Goal: Task Accomplishment & Management: Use online tool/utility

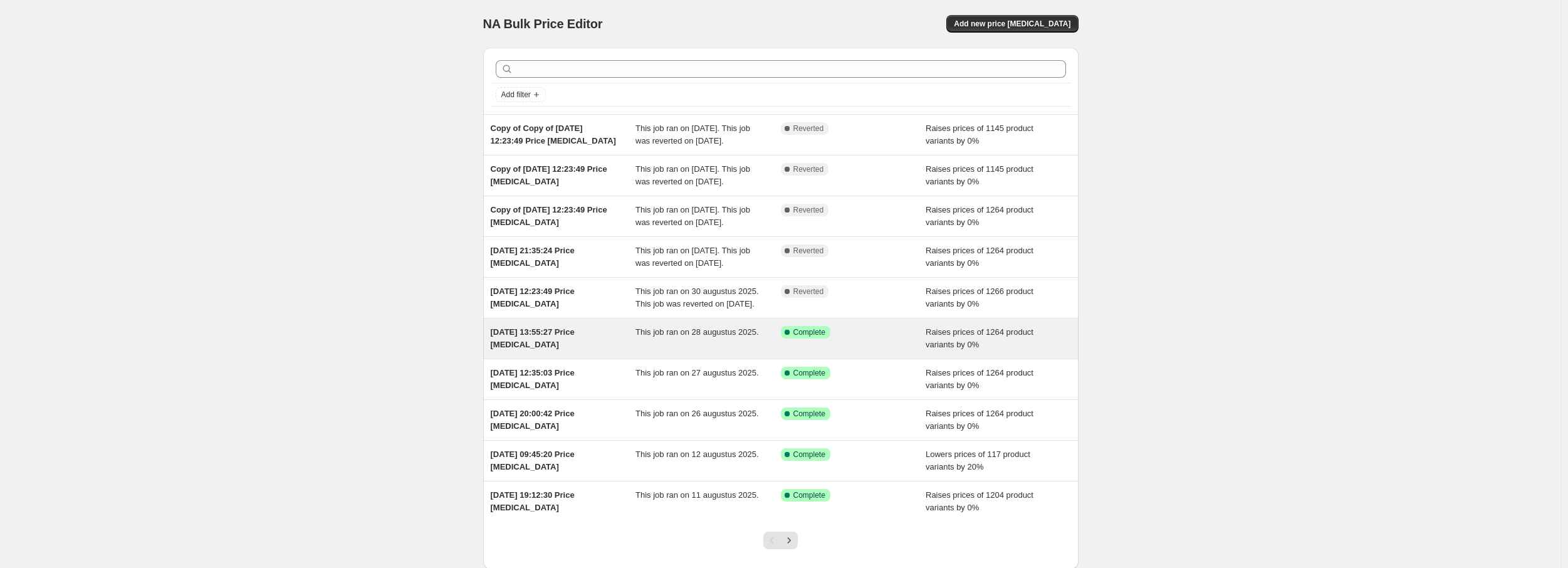
click at [584, 351] on div "[DATE] 13:55:27 Price [MEDICAL_DATA]" at bounding box center [563, 339] width 146 height 25
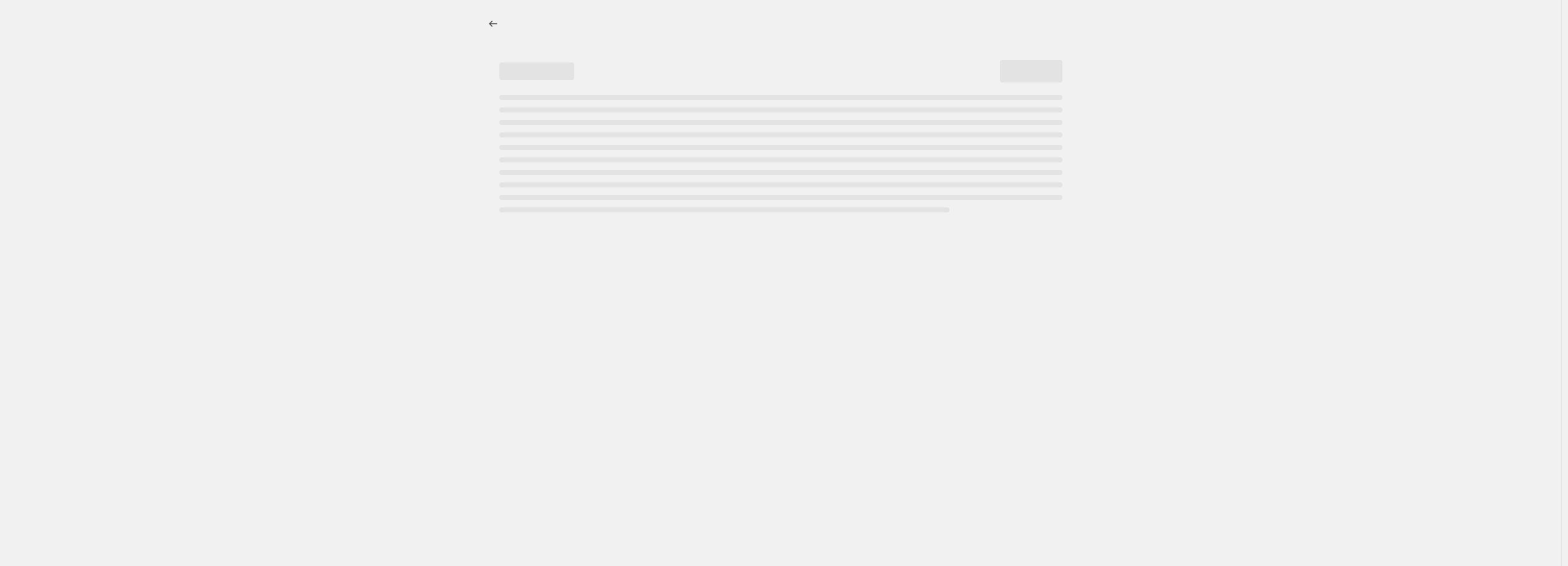
select select "percentage"
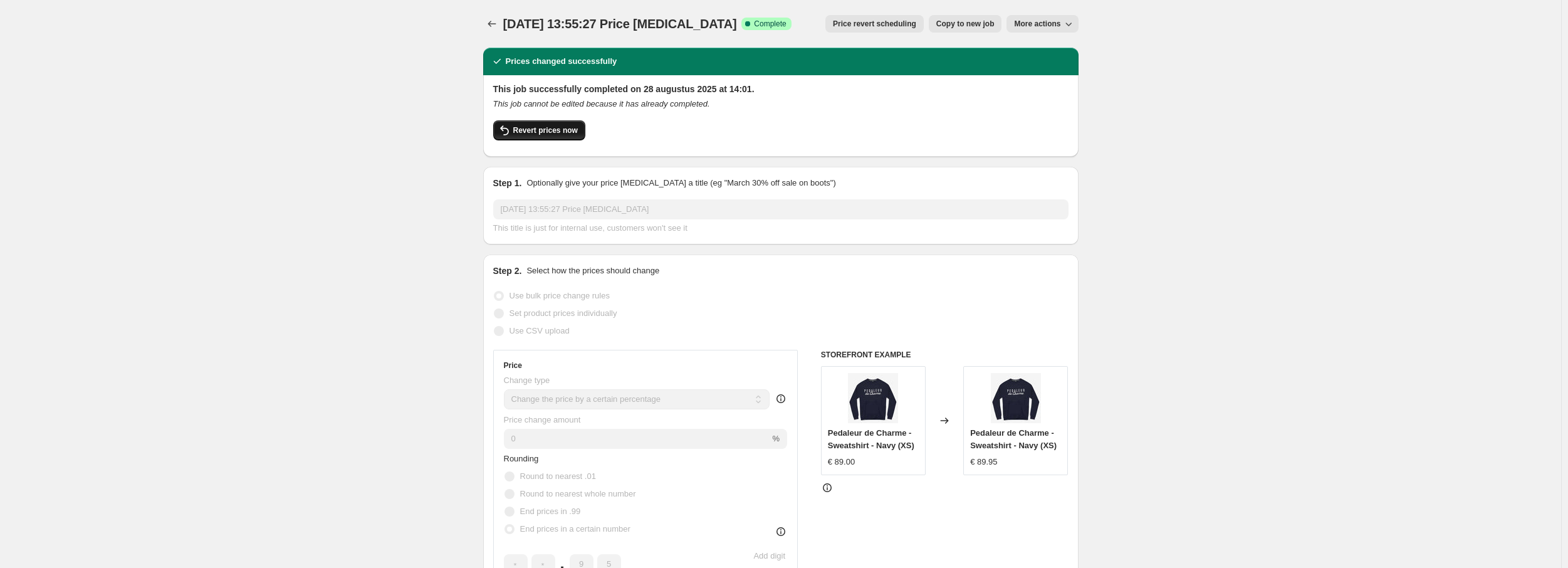
click at [531, 129] on span "Revert prices now" at bounding box center [545, 130] width 65 height 10
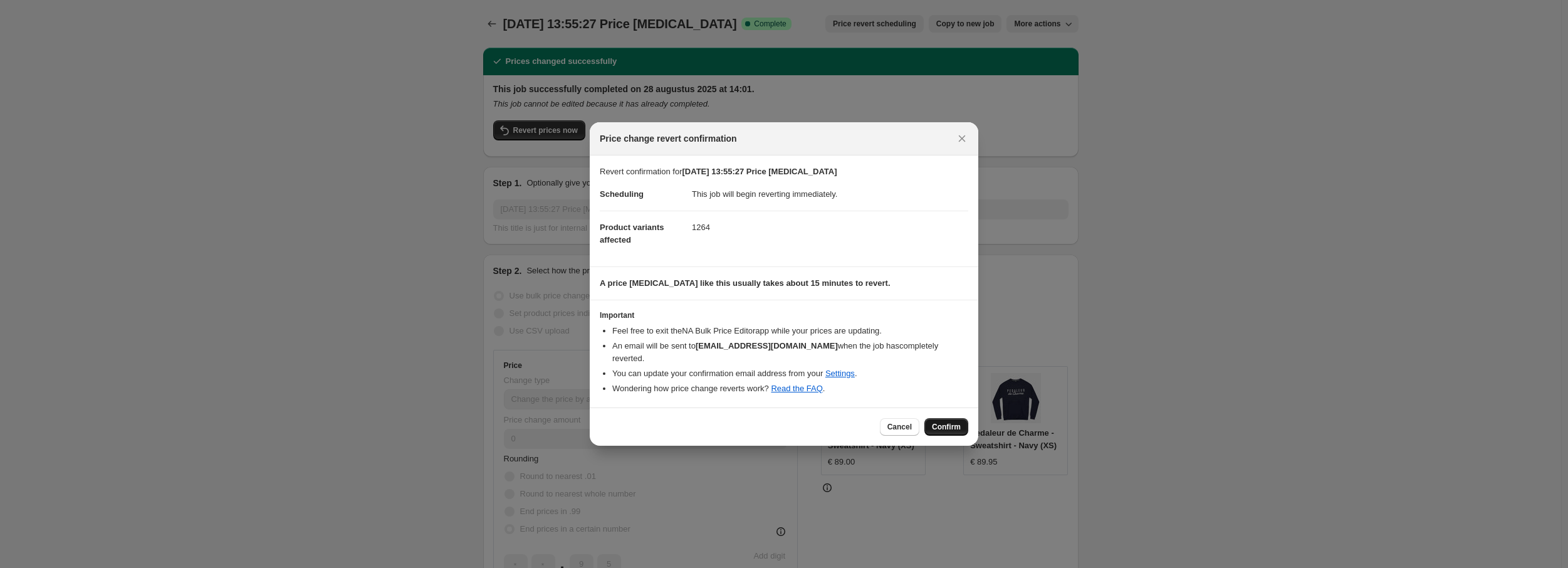
click at [938, 422] on span "Confirm" at bounding box center [945, 427] width 29 height 10
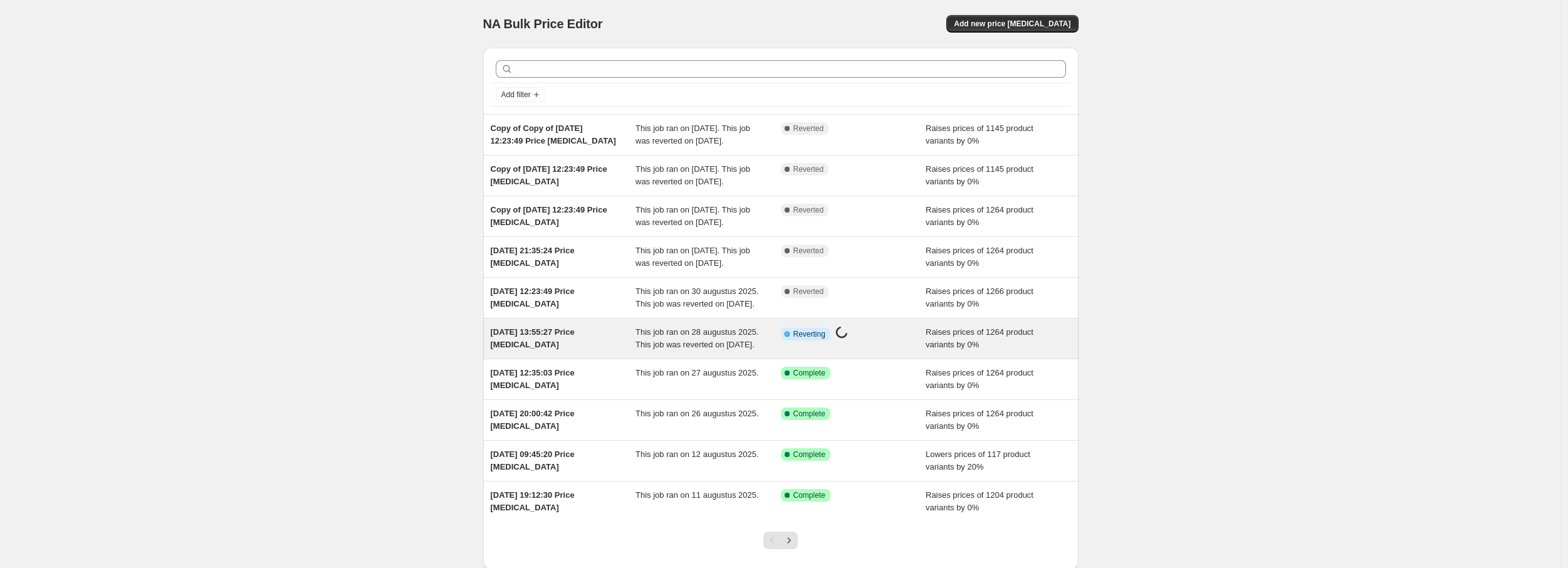
click at [651, 349] on span "This job ran on 28 augustus 2025. This job was reverted on [DATE]." at bounding box center [698, 338] width 124 height 22
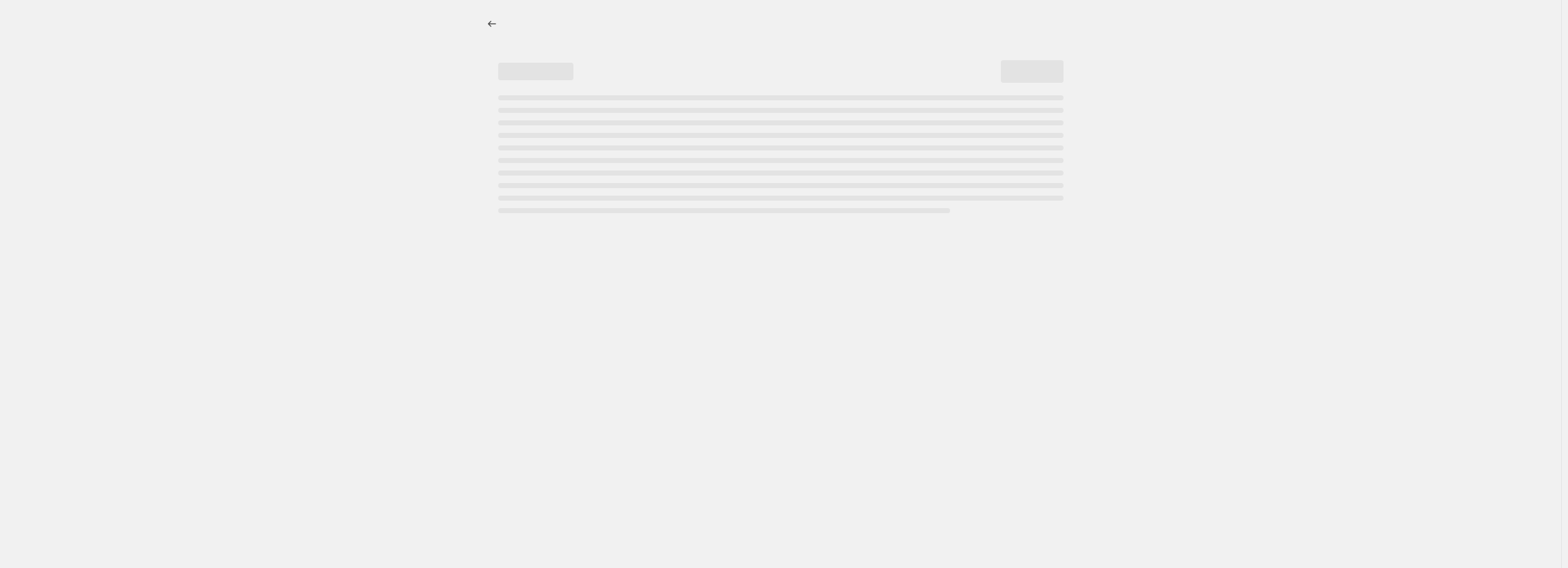
select select "percentage"
